Goal: Transaction & Acquisition: Purchase product/service

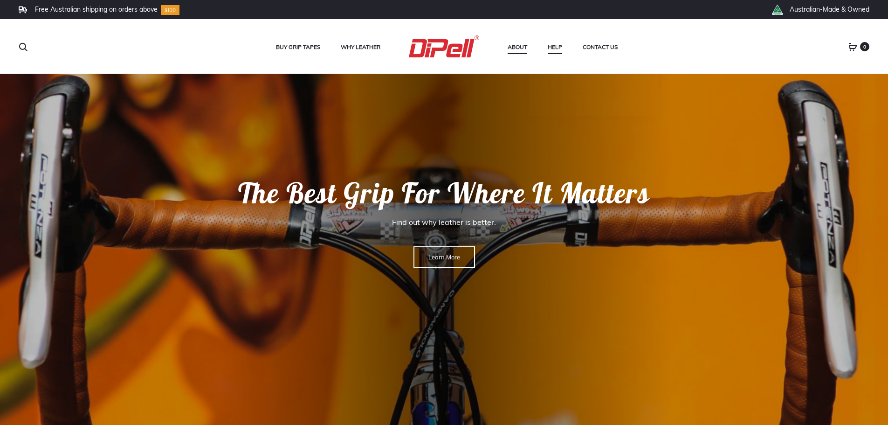
click at [518, 48] on link "About" at bounding box center [517, 47] width 20 height 12
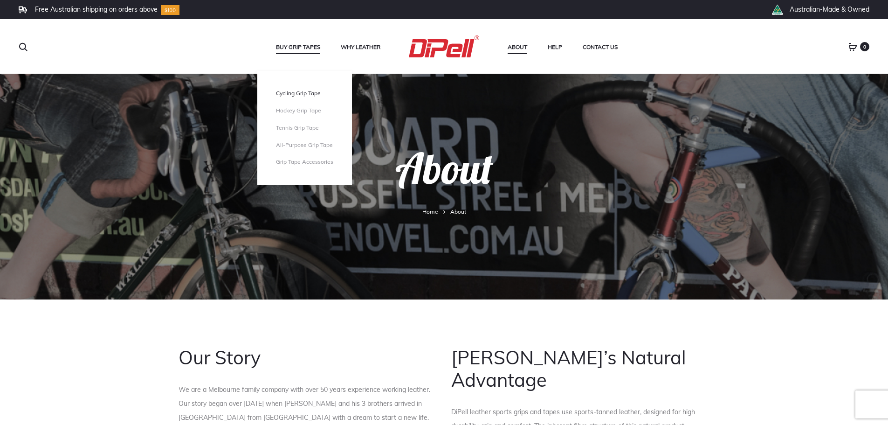
click at [299, 91] on link "Cycling Grip Tape" at bounding box center [304, 93] width 57 height 8
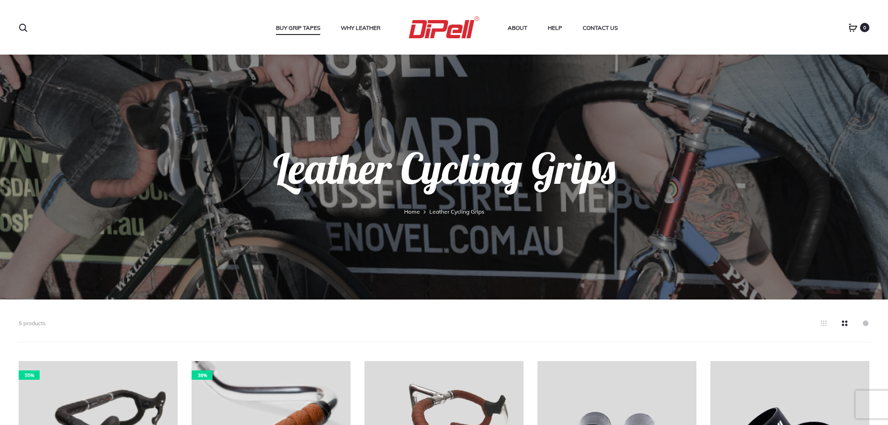
scroll to position [249, 0]
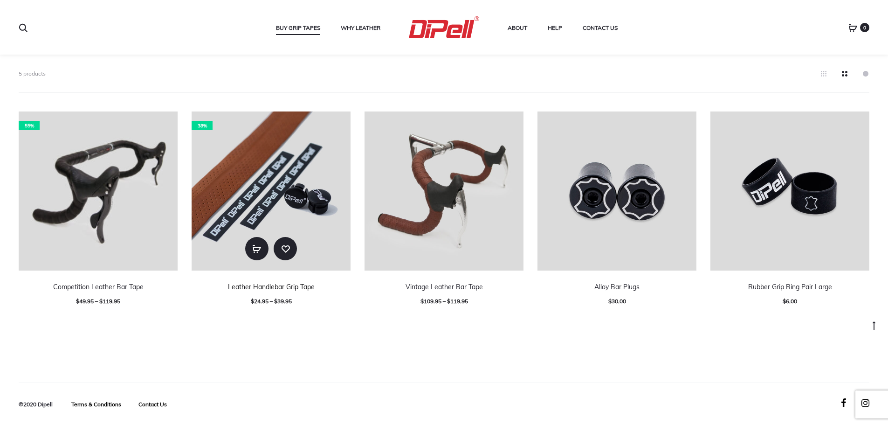
click at [284, 286] on link "Leather Handlebar Grip Tape" at bounding box center [271, 286] width 87 height 8
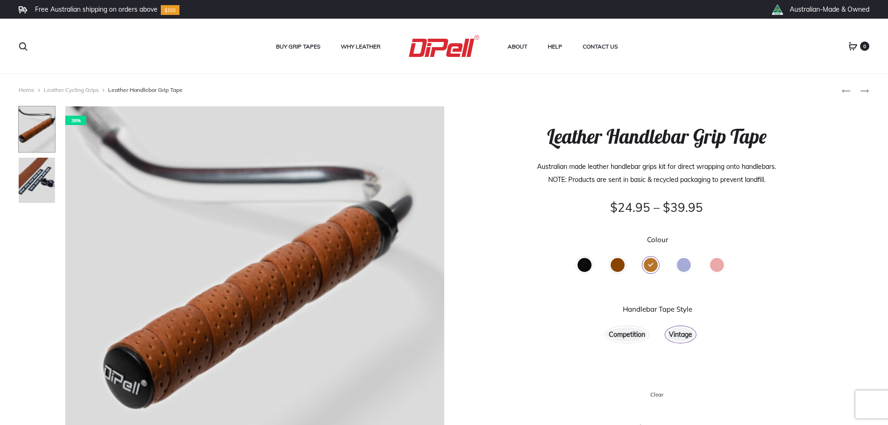
click at [618, 265] on div "Brown" at bounding box center [617, 265] width 14 height 14
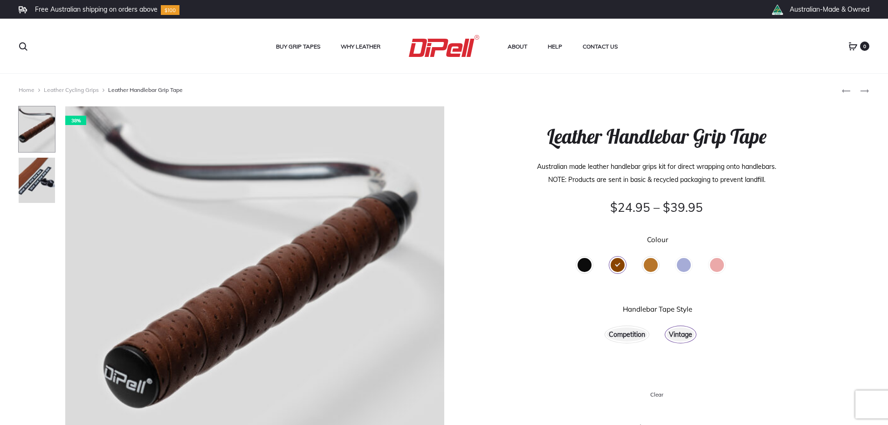
click at [650, 266] on div "Tan" at bounding box center [651, 265] width 14 height 14
